Goal: Obtain resource: Download file/media

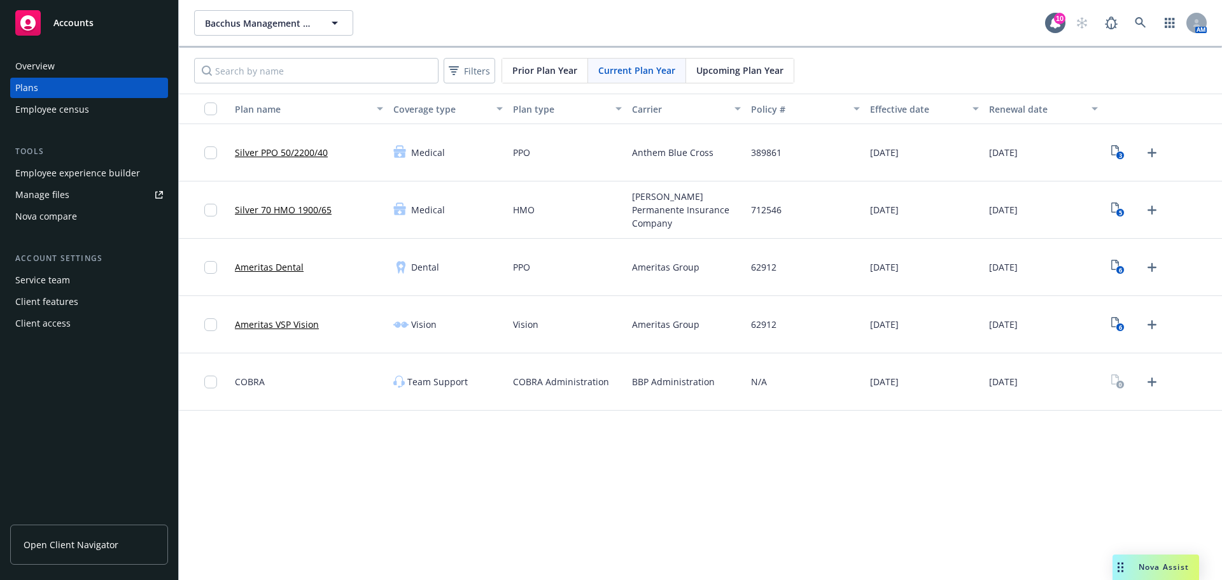
click at [58, 200] on div "Manage files" at bounding box center [42, 195] width 54 height 20
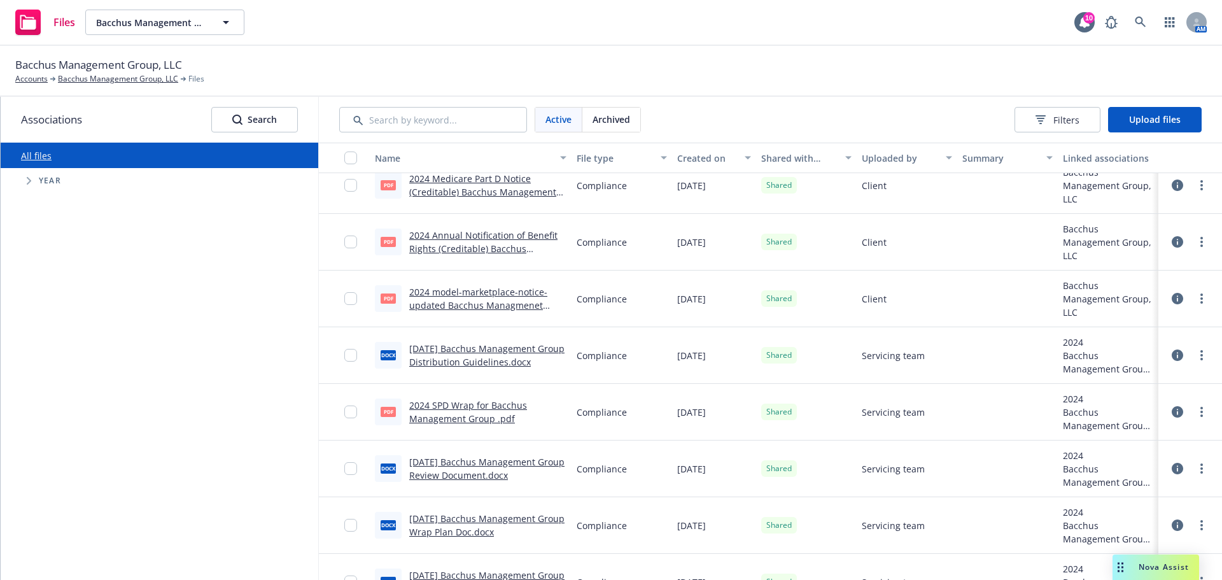
scroll to position [265, 0]
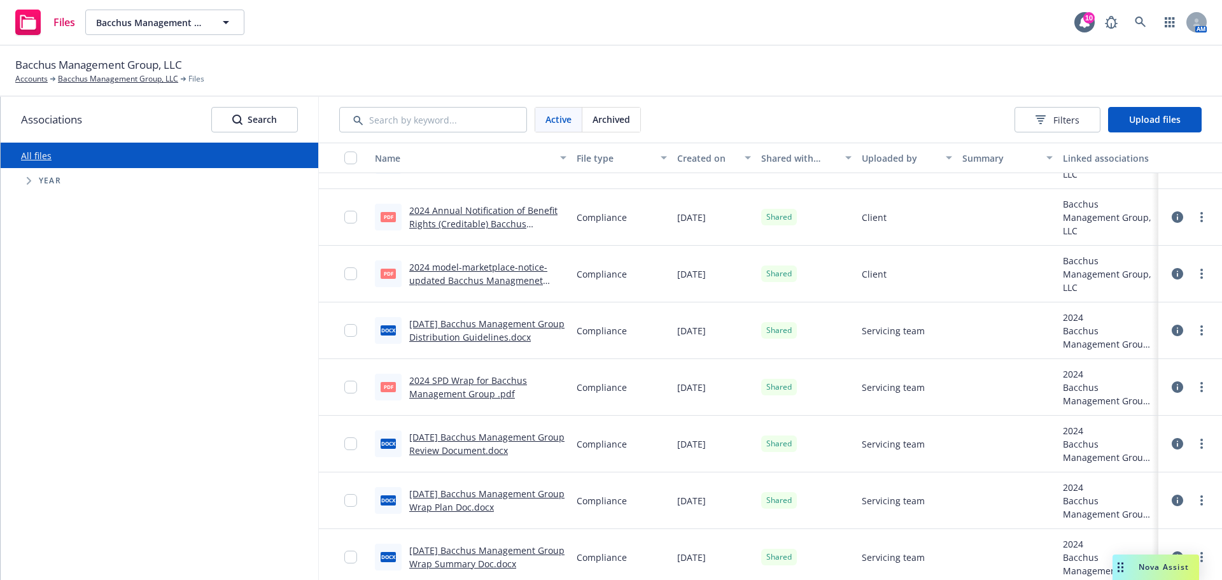
click at [492, 507] on link "[DATE] Bacchus Management Group Wrap Plan Doc.docx" at bounding box center [486, 499] width 155 height 25
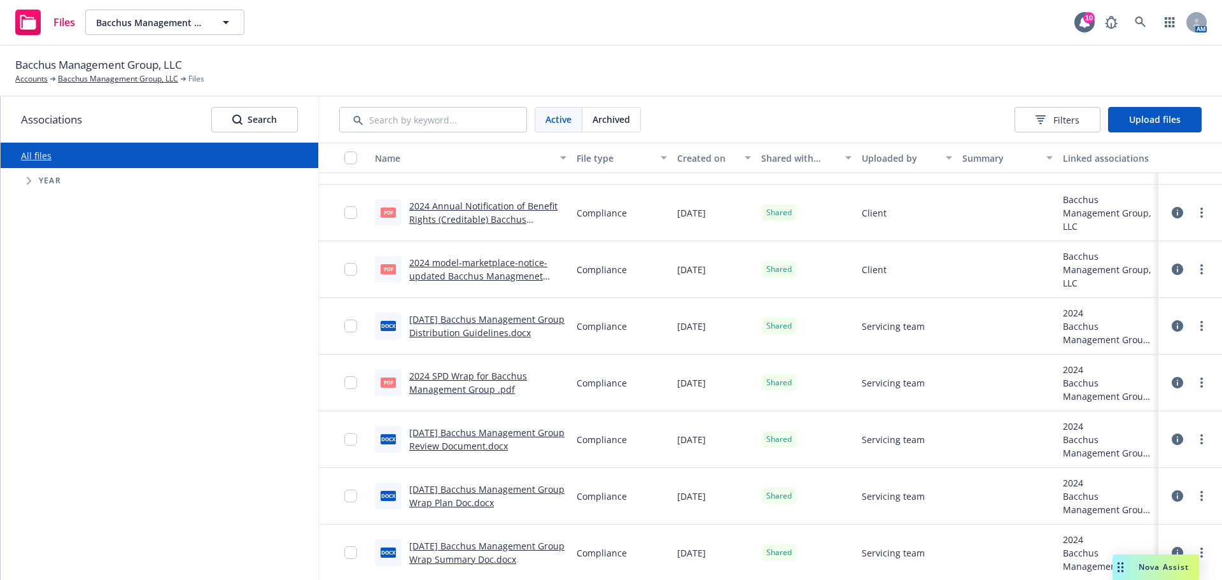
scroll to position [271, 0]
